Goal: Complete application form

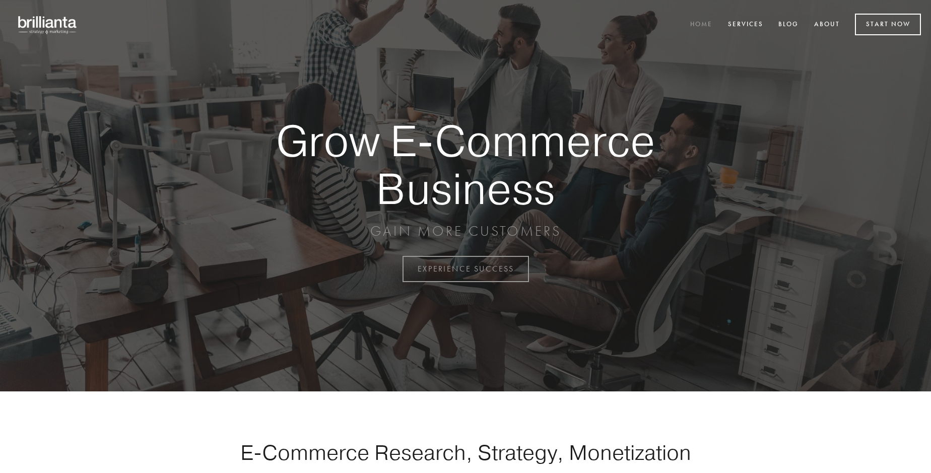
scroll to position [2642, 0]
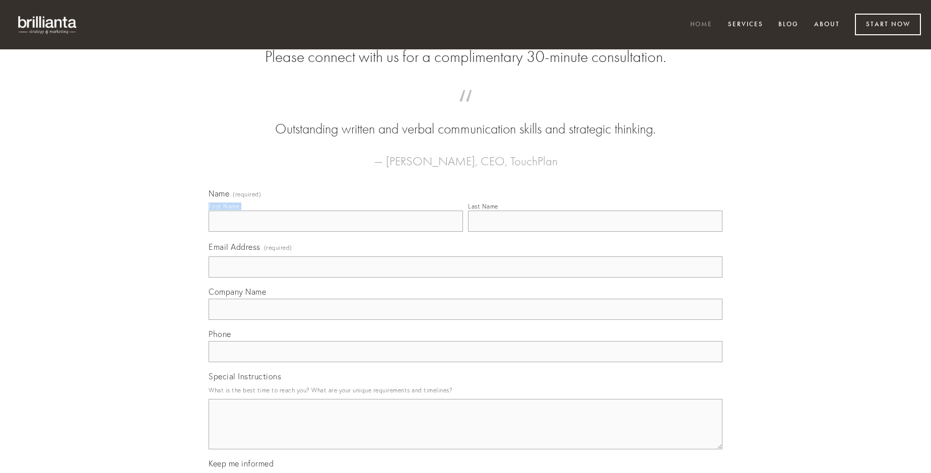
type input "[PERSON_NAME]"
click at [595, 232] on input "Last Name" at bounding box center [595, 221] width 255 height 21
type input "[PERSON_NAME]"
click at [466, 278] on input "Email Address (required)" at bounding box center [466, 267] width 514 height 21
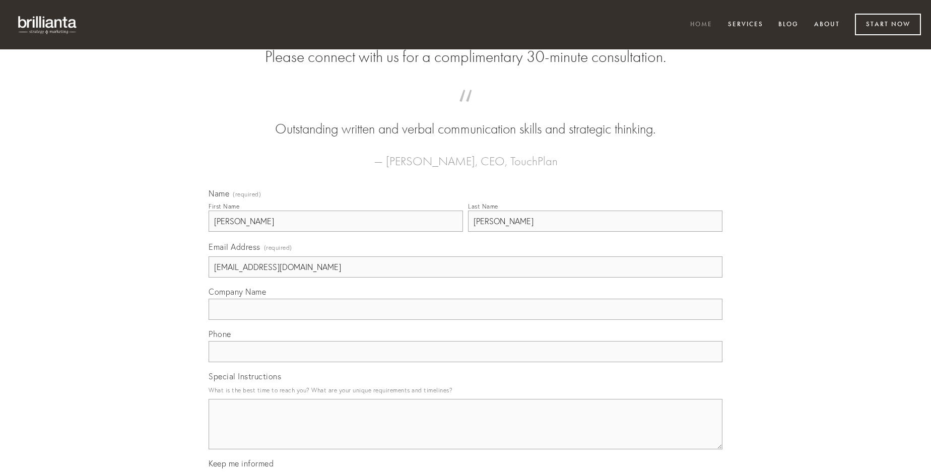
type input "[EMAIL_ADDRESS][DOMAIN_NAME]"
click at [466, 320] on input "Company Name" at bounding box center [466, 309] width 514 height 21
type input "canto"
click at [466, 362] on input "text" at bounding box center [466, 351] width 514 height 21
click at [466, 433] on textarea "Special Instructions" at bounding box center [466, 424] width 514 height 50
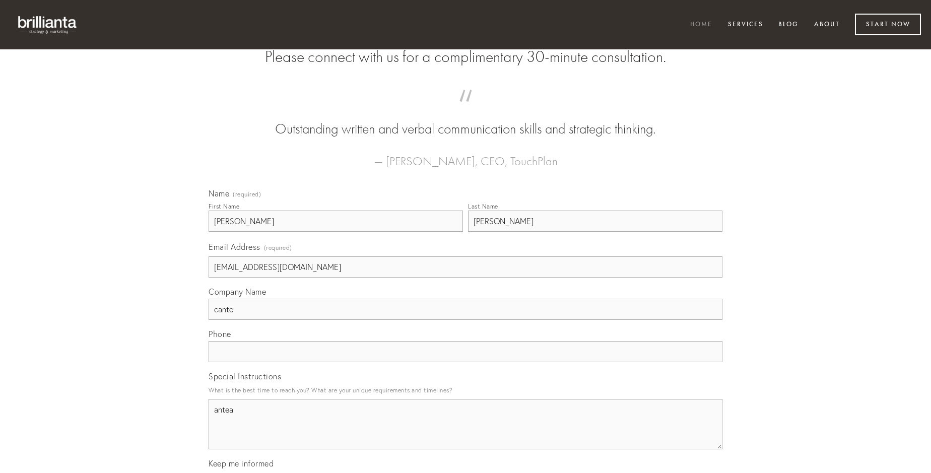
type textarea "antea"
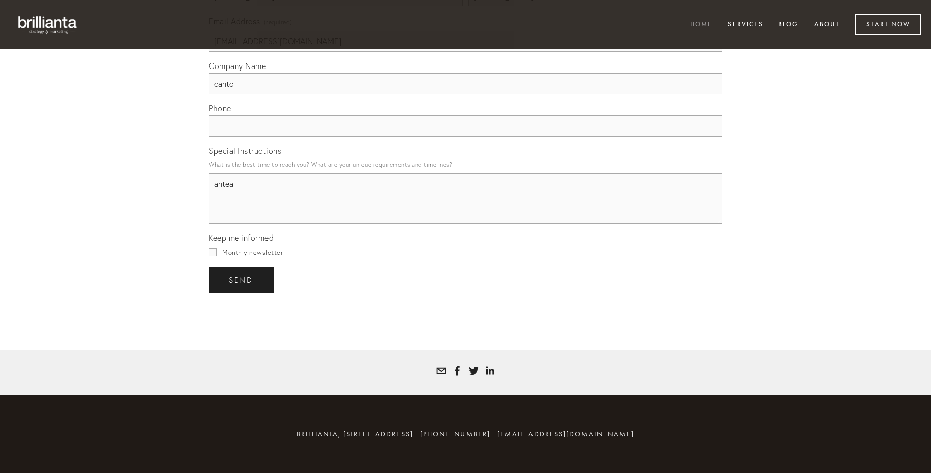
click at [242, 280] on span "send" at bounding box center [241, 280] width 25 height 9
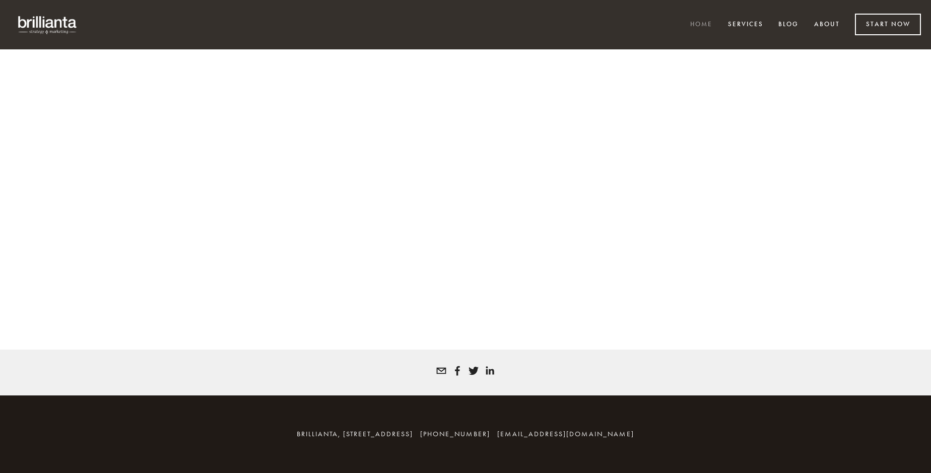
scroll to position [2628, 0]
